Goal: Check status

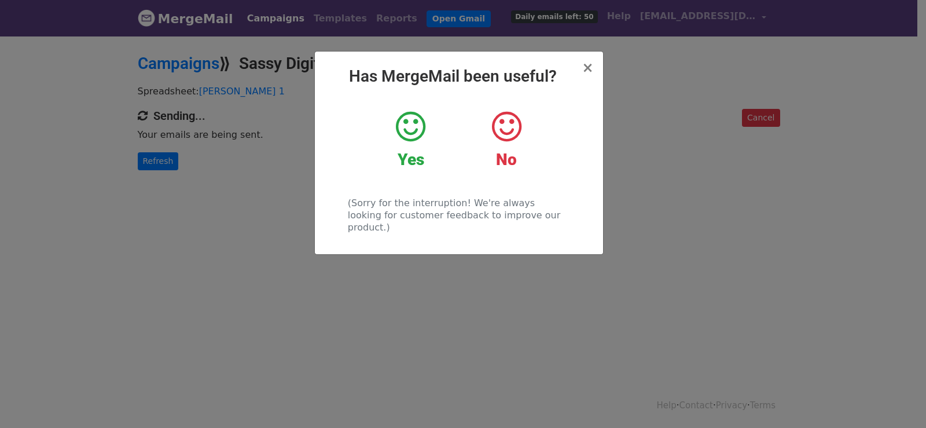
click at [309, 288] on div "× Has MergeMail been useful? Yes No (Sorry for the interruption! We're always l…" at bounding box center [463, 231] width 926 height 393
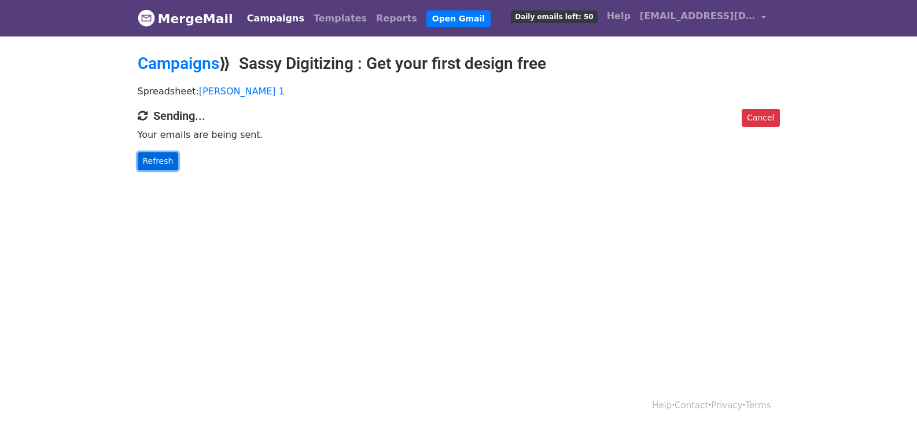
click at [139, 153] on link "Refresh" at bounding box center [158, 161] width 41 height 18
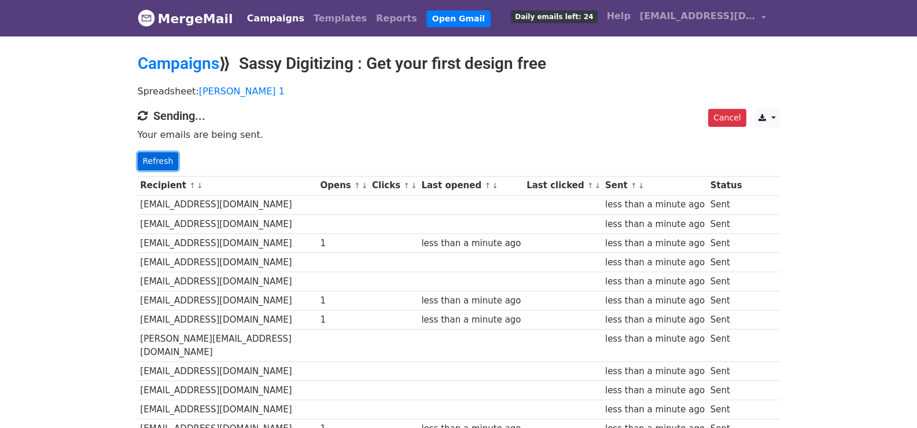
click at [157, 157] on link "Refresh" at bounding box center [158, 161] width 41 height 18
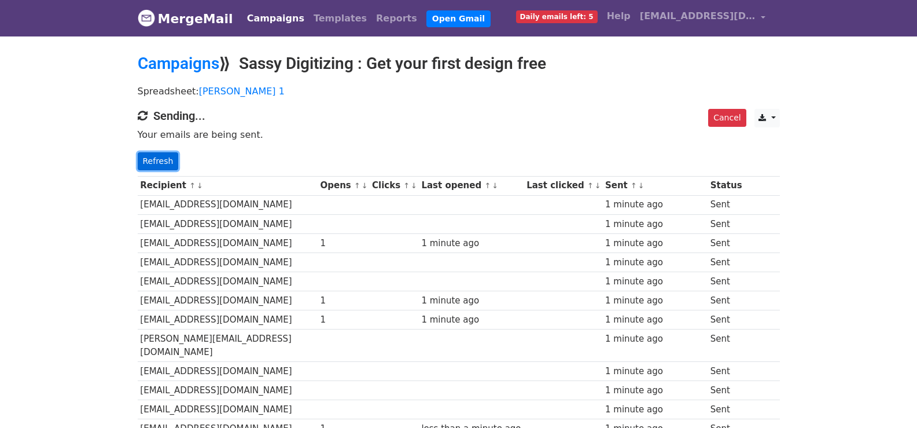
click at [148, 155] on link "Refresh" at bounding box center [158, 161] width 41 height 18
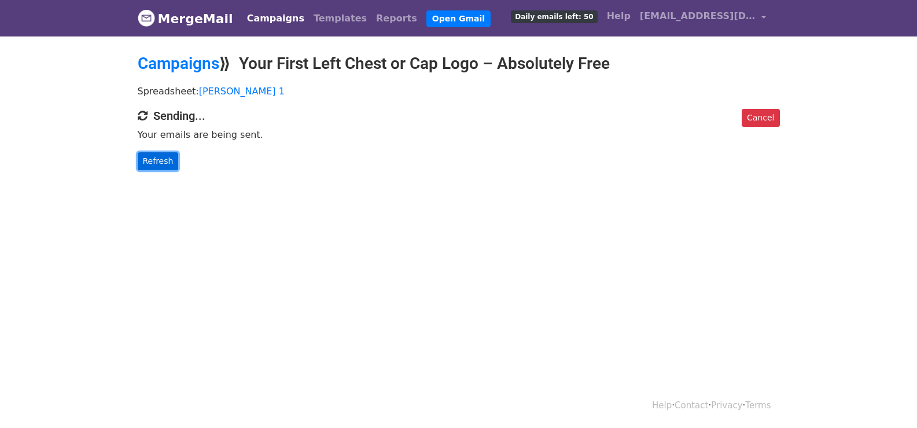
click at [147, 167] on link "Refresh" at bounding box center [158, 161] width 41 height 18
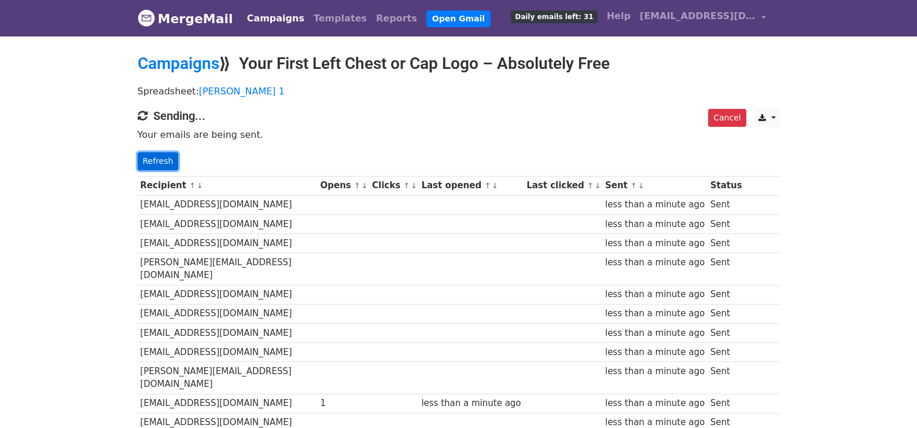
click at [156, 156] on link "Refresh" at bounding box center [158, 161] width 41 height 18
drag, startPoint x: 138, startPoint y: 155, endPoint x: 166, endPoint y: 164, distance: 29.1
click at [138, 156] on link "Refresh" at bounding box center [158, 161] width 41 height 18
